Goal: Transaction & Acquisition: Purchase product/service

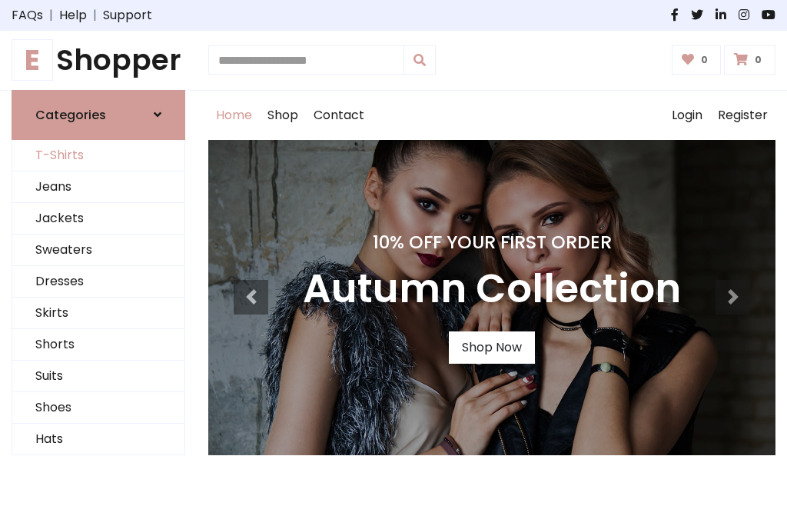
click at [98, 155] on link "T-Shirts" at bounding box center [98, 156] width 172 height 32
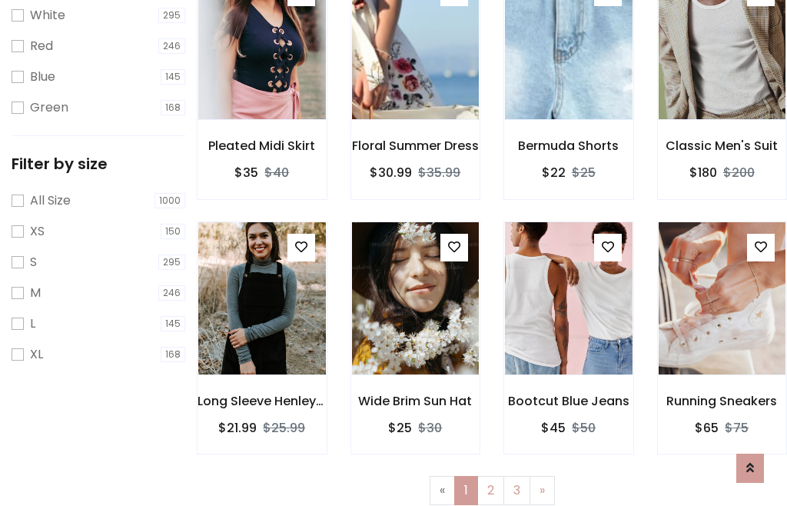
scroll to position [28, 0]
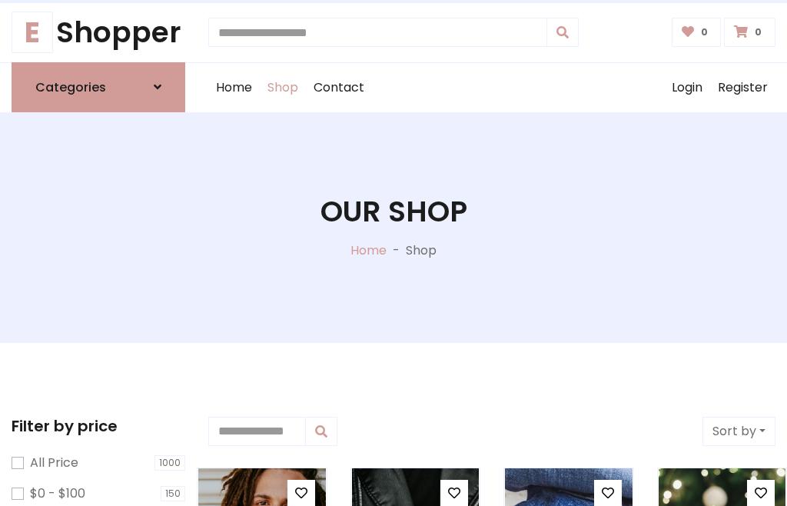
click at [393, 227] on h1 "Our Shop" at bounding box center [393, 211] width 147 height 35
click at [492, 87] on div "Home Shop Contact Log out Login Register" at bounding box center [491, 87] width 567 height 49
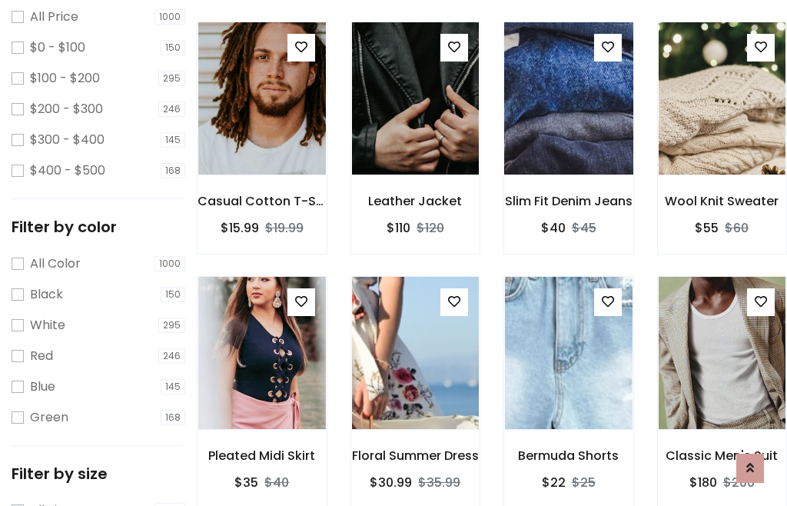
click at [568, 126] on img at bounding box center [568, 98] width 153 height 369
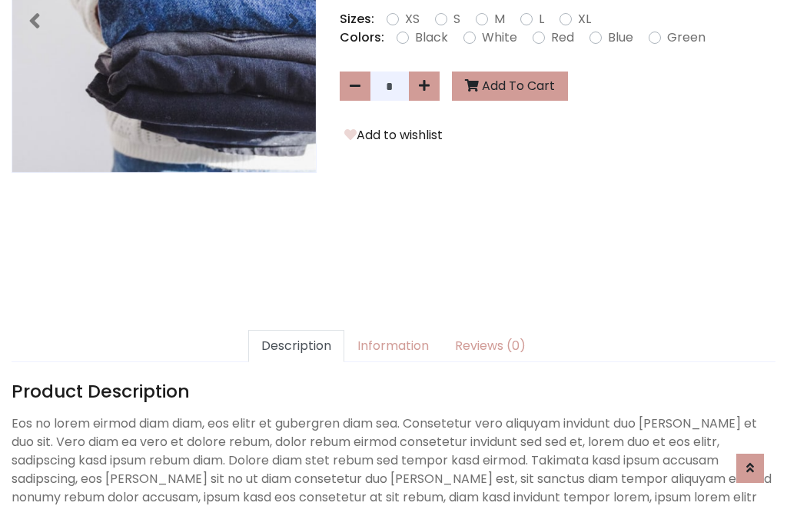
scroll to position [376, 0]
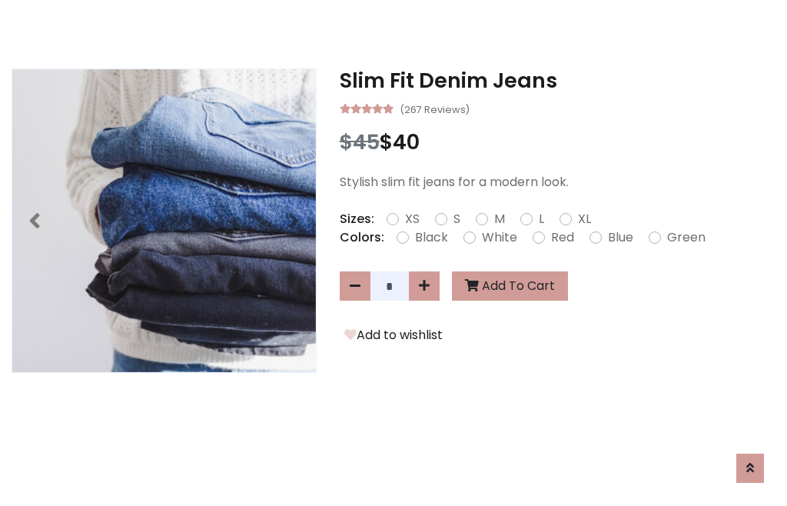
click at [557, 80] on h3 "Slim Fit Denim Jeans" at bounding box center [558, 80] width 436 height 25
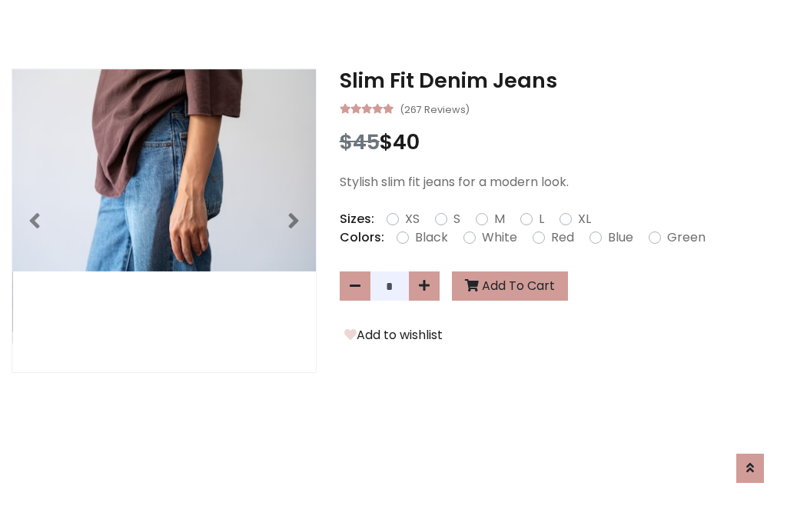
click at [557, 80] on h3 "Slim Fit Denim Jeans" at bounding box center [558, 80] width 436 height 25
